Goal: Task Accomplishment & Management: Use online tool/utility

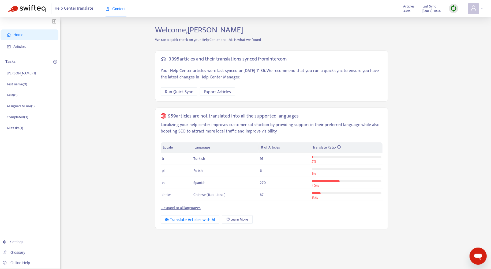
click at [186, 206] on link "... expand to all languages" at bounding box center [181, 208] width 40 height 6
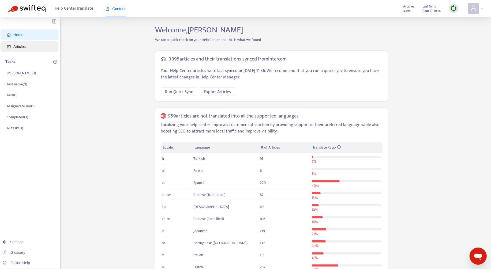
click at [36, 49] on span "Articles" at bounding box center [30, 46] width 47 height 11
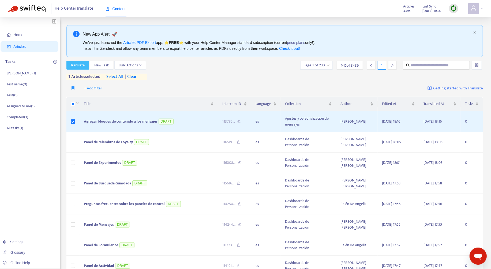
click at [75, 62] on span "Translate" at bounding box center [78, 65] width 14 height 6
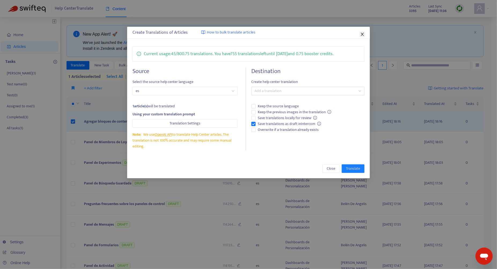
click at [364, 35] on icon "close" at bounding box center [362, 34] width 4 height 4
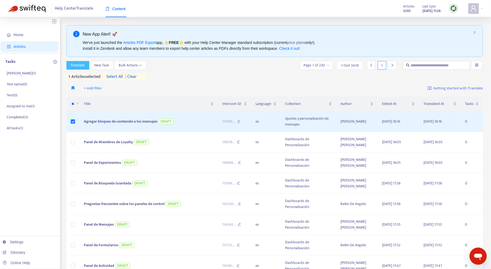
click at [85, 68] on span "Translate" at bounding box center [78, 65] width 14 height 6
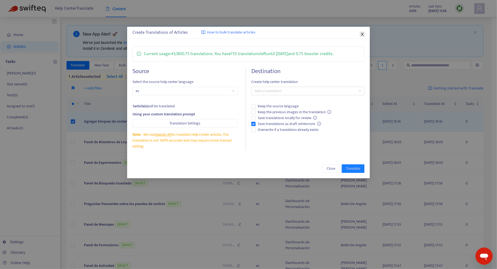
click at [363, 33] on icon "close" at bounding box center [362, 34] width 4 height 4
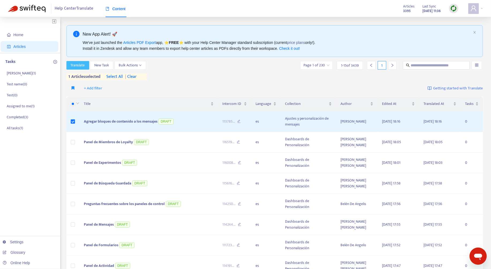
click at [76, 68] on button "Translate" at bounding box center [77, 65] width 23 height 9
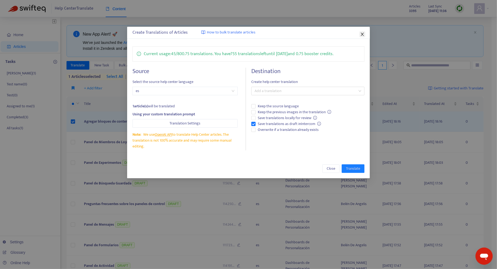
click at [361, 35] on icon "close" at bounding box center [362, 34] width 4 height 4
